Goal: Transaction & Acquisition: Obtain resource

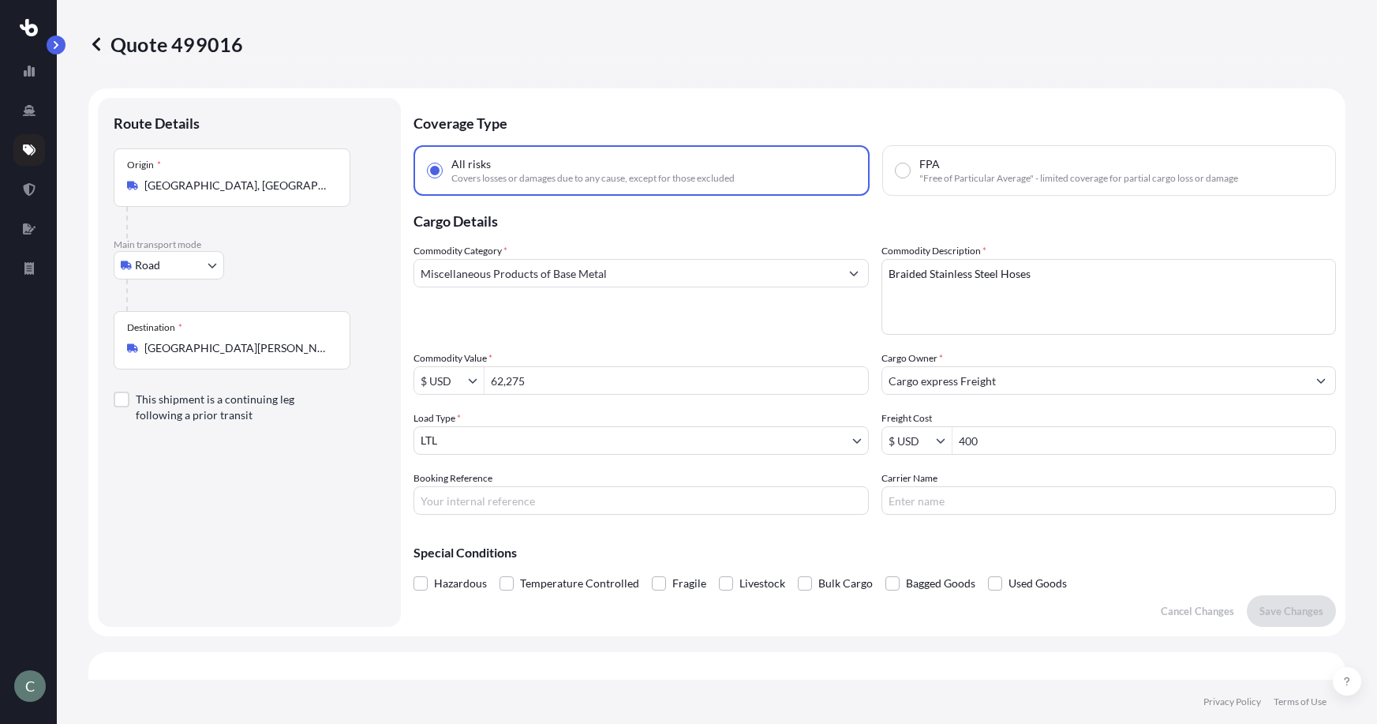
select select "Road"
select select "1"
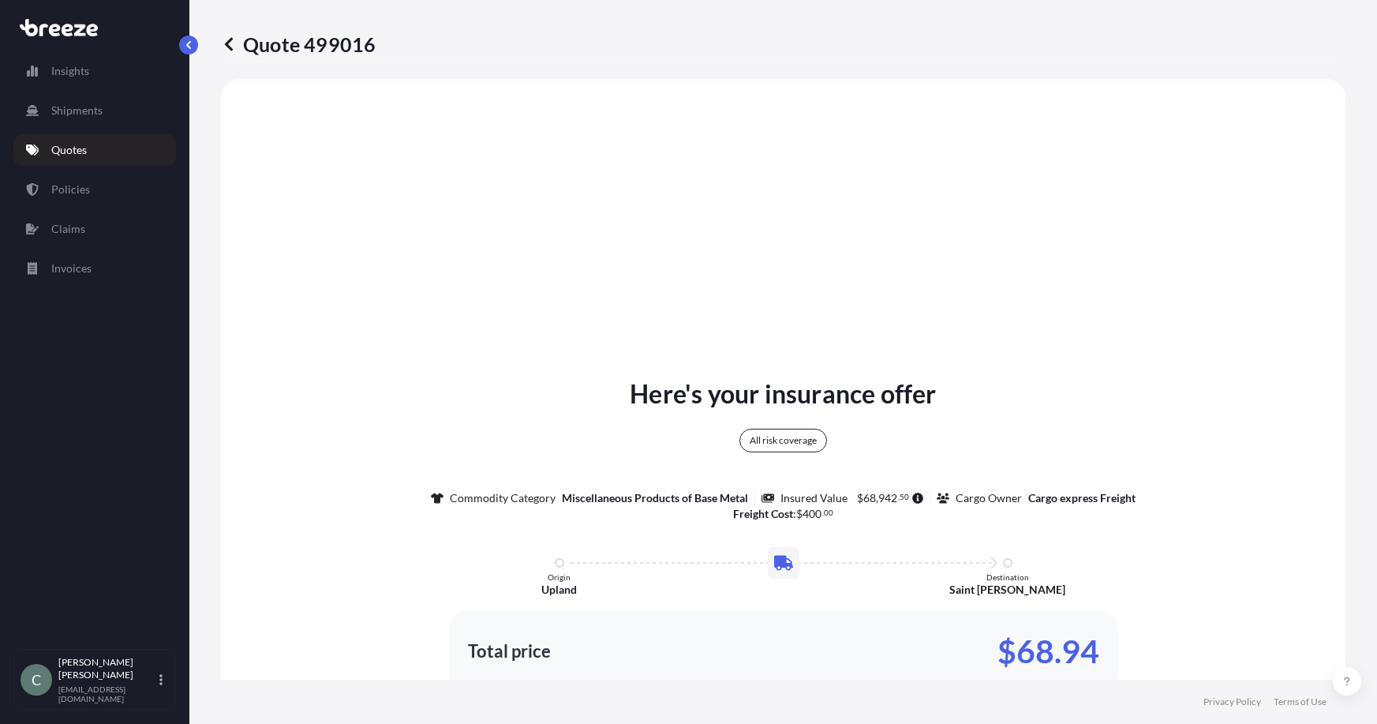
click at [80, 148] on p "Quotes" at bounding box center [69, 150] width 36 height 16
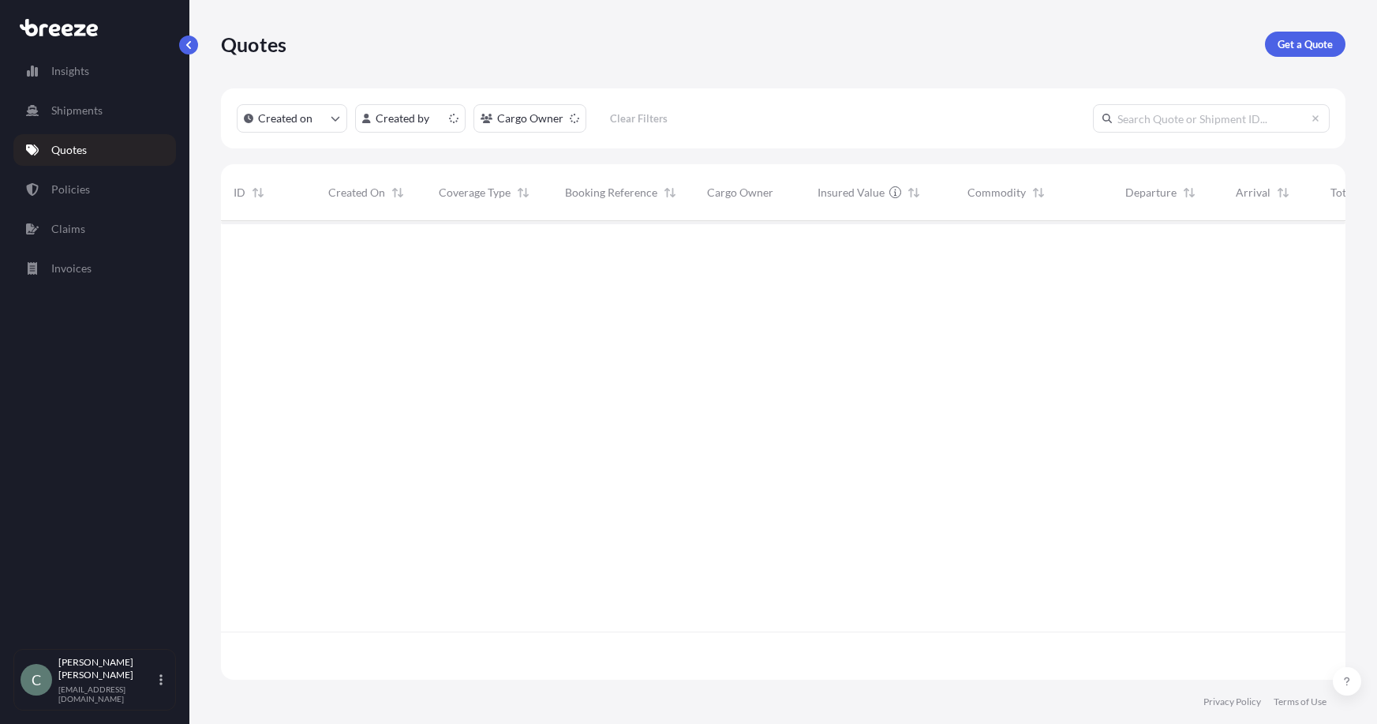
scroll to position [455, 1113]
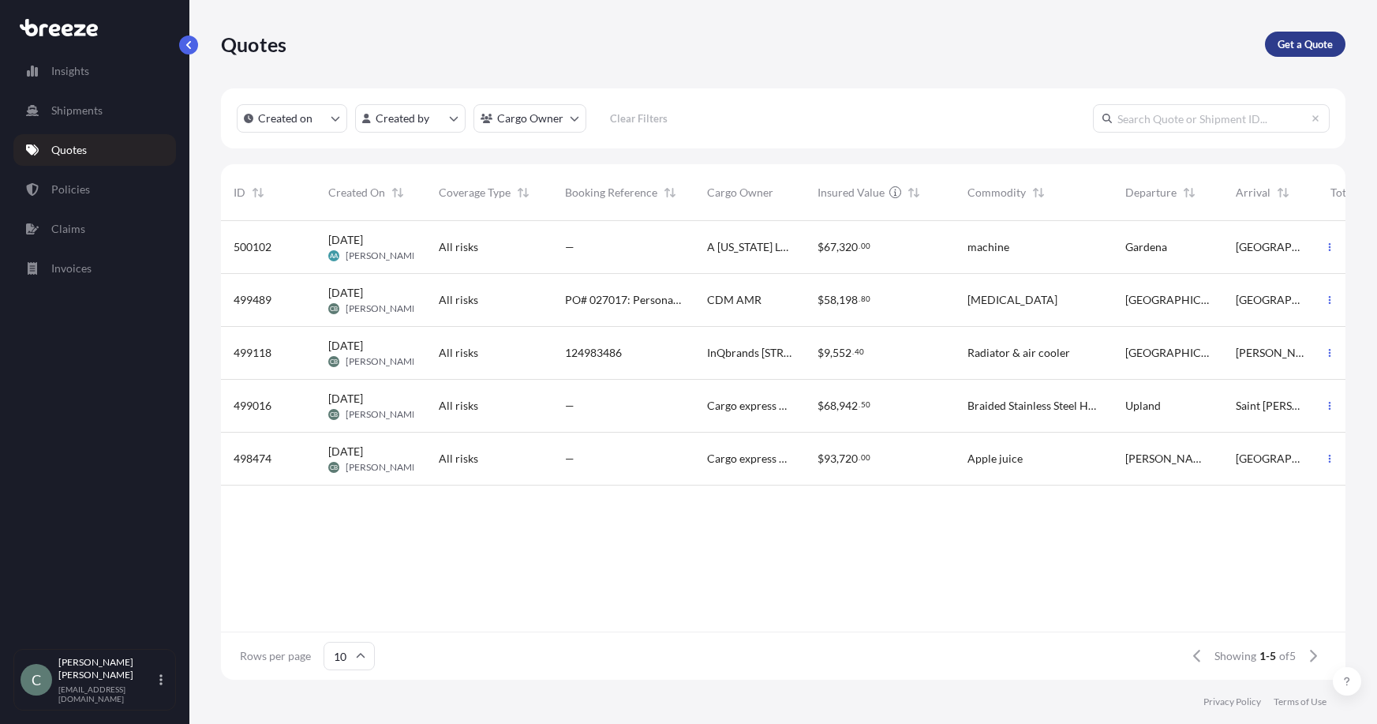
click at [1296, 49] on p "Get a Quote" at bounding box center [1305, 44] width 55 height 16
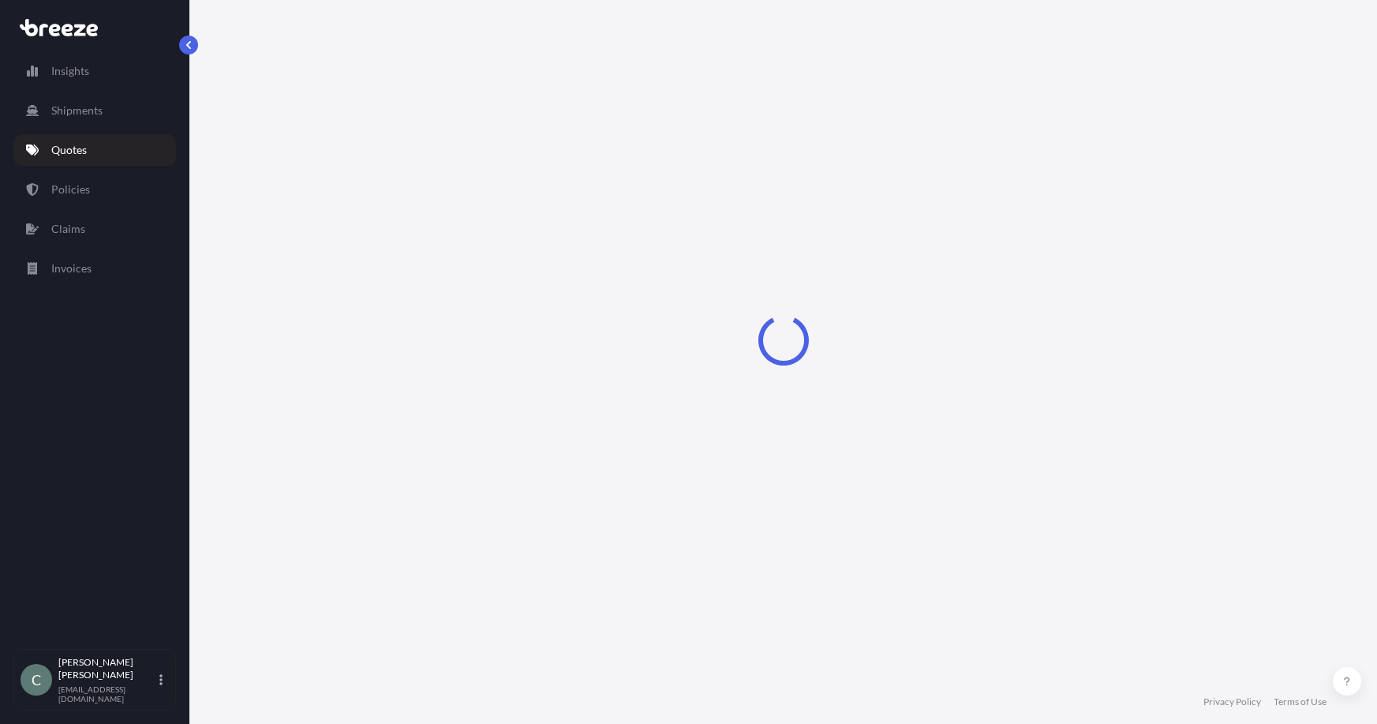
select select "Sea"
select select "1"
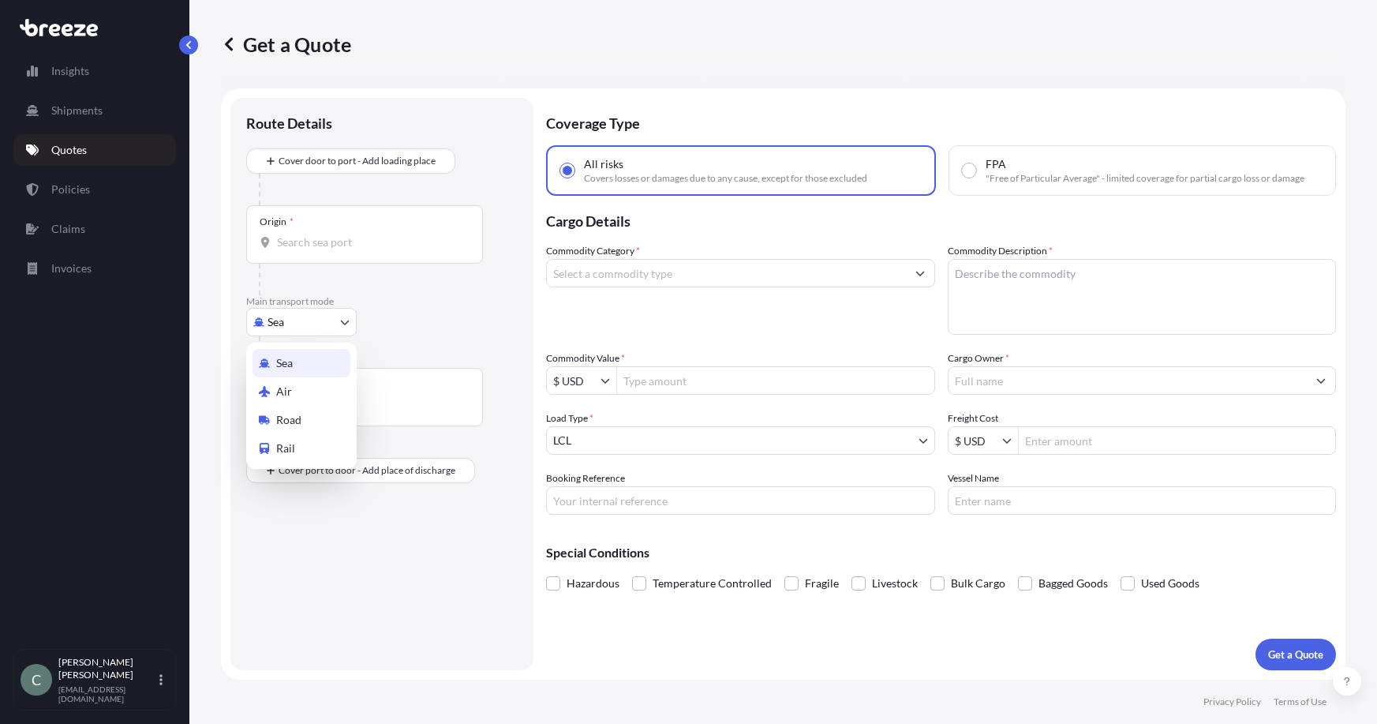
click at [327, 319] on body "Insights Shipments Quotes Policies Claims Invoices C [PERSON_NAME] [EMAIL_ADDRE…" at bounding box center [688, 362] width 1377 height 724
click at [307, 422] on div "Road" at bounding box center [302, 420] width 98 height 28
select select "Road"
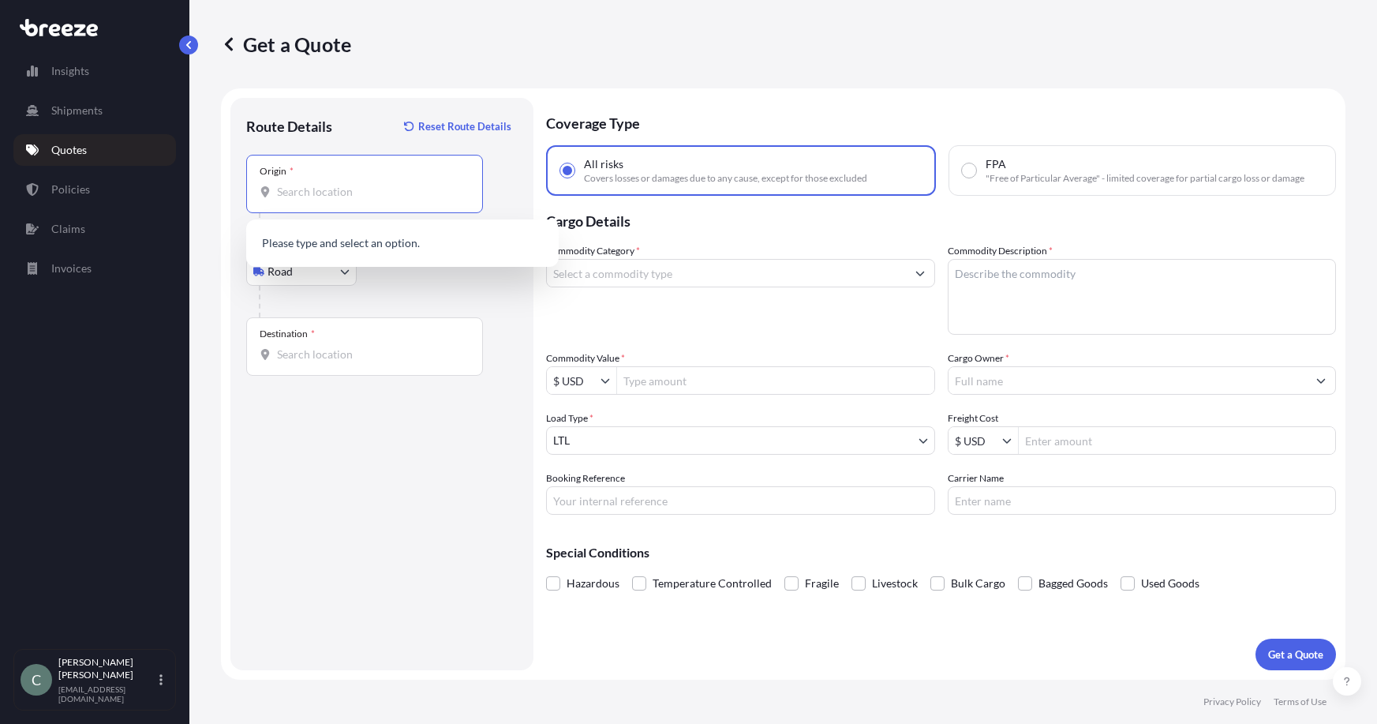
click at [325, 193] on input "Origin *" at bounding box center [370, 192] width 186 height 16
